Goal: Task Accomplishment & Management: Complete application form

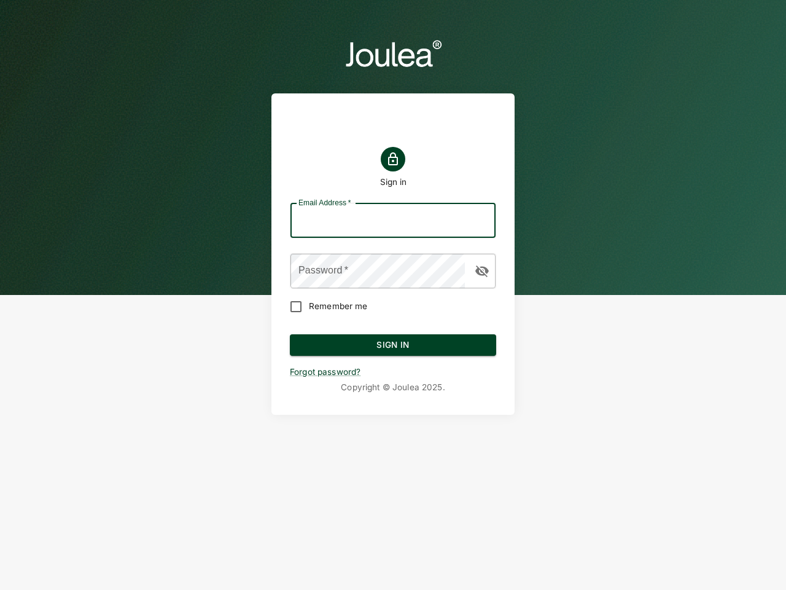
click at [393, 221] on input "Email Address   *" at bounding box center [393, 220] width 205 height 34
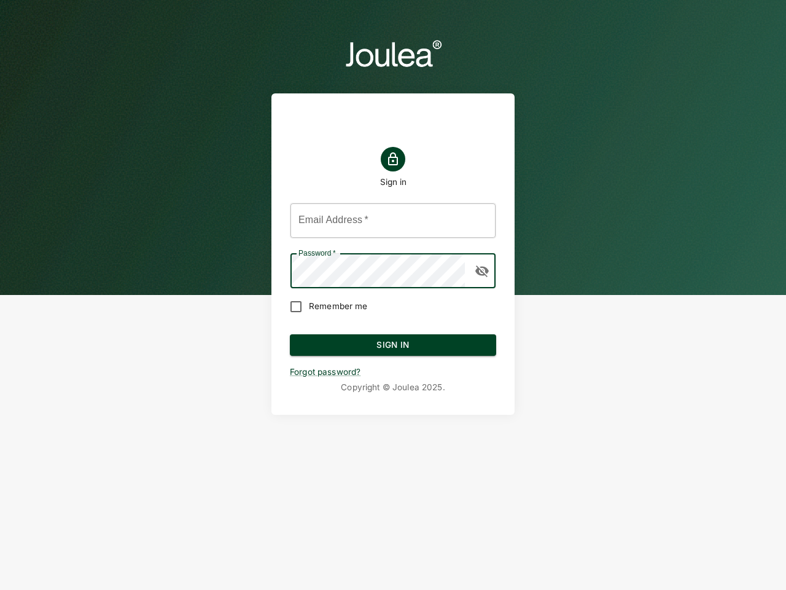
click at [482, 271] on icon "button" at bounding box center [483, 271] width 14 height 12
